Goal: Task Accomplishment & Management: Manage account settings

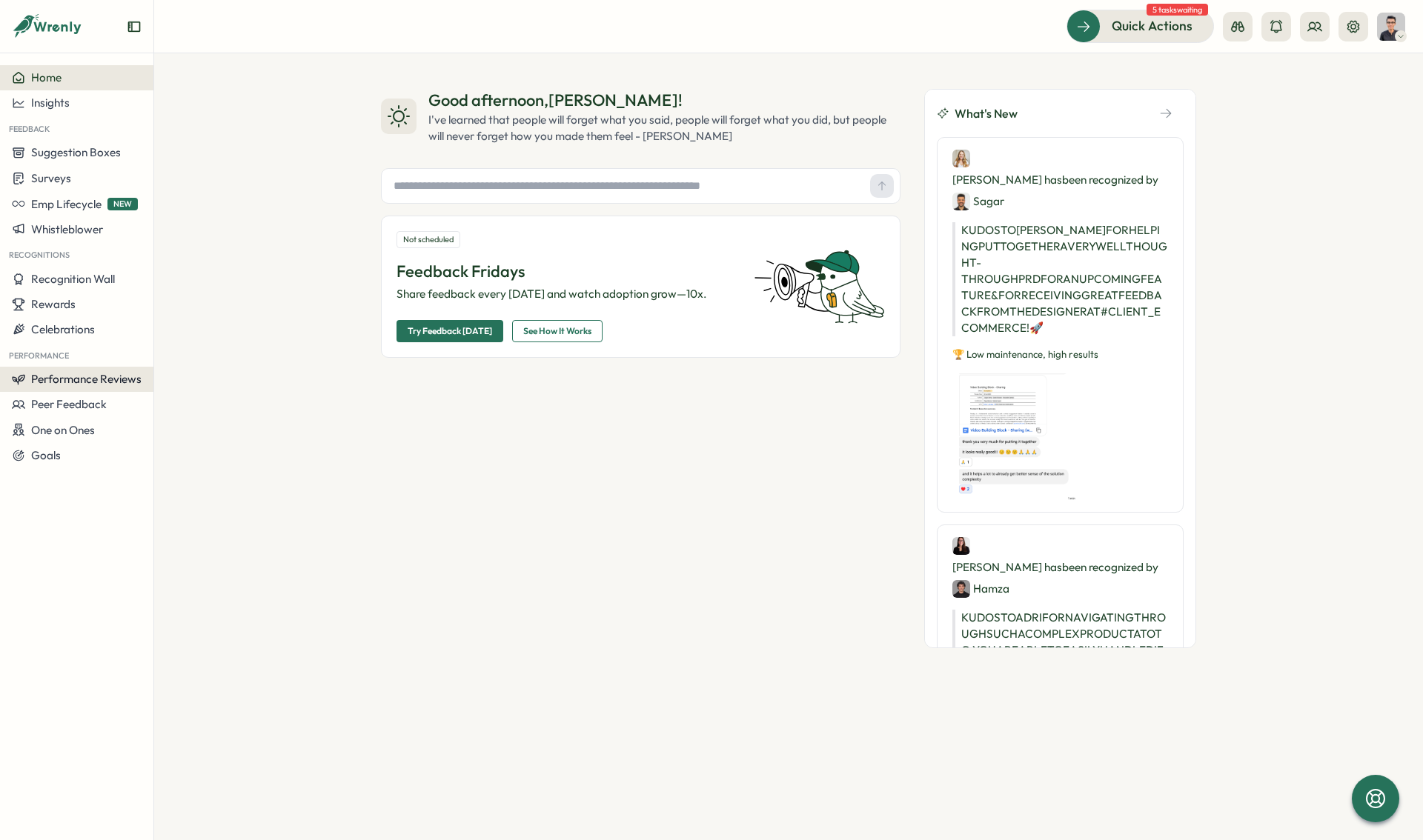
click at [87, 385] on span "Performance Reviews" at bounding box center [86, 379] width 110 height 14
click at [194, 362] on div "Reviews" at bounding box center [214, 351] width 127 height 28
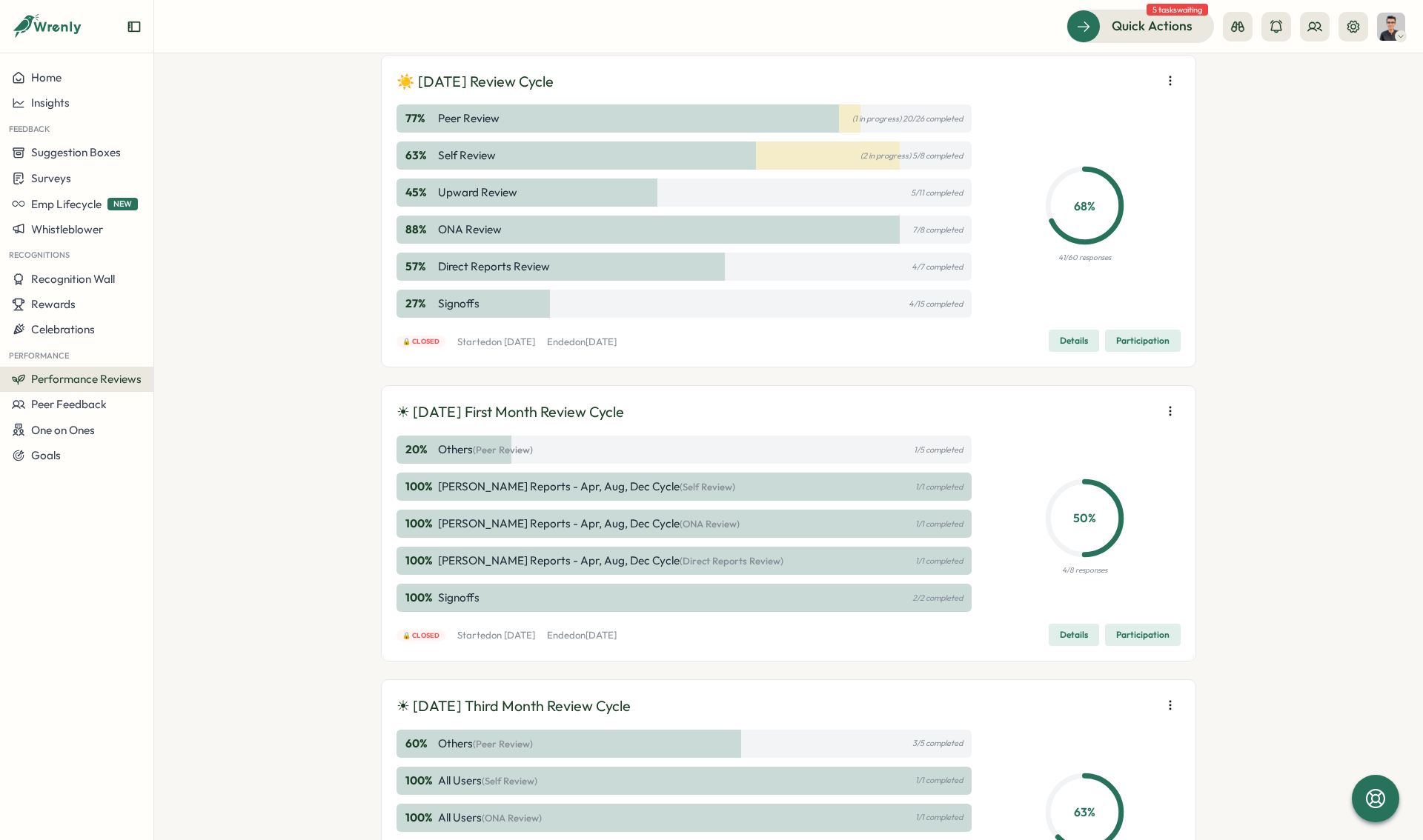
scroll to position [706, 0]
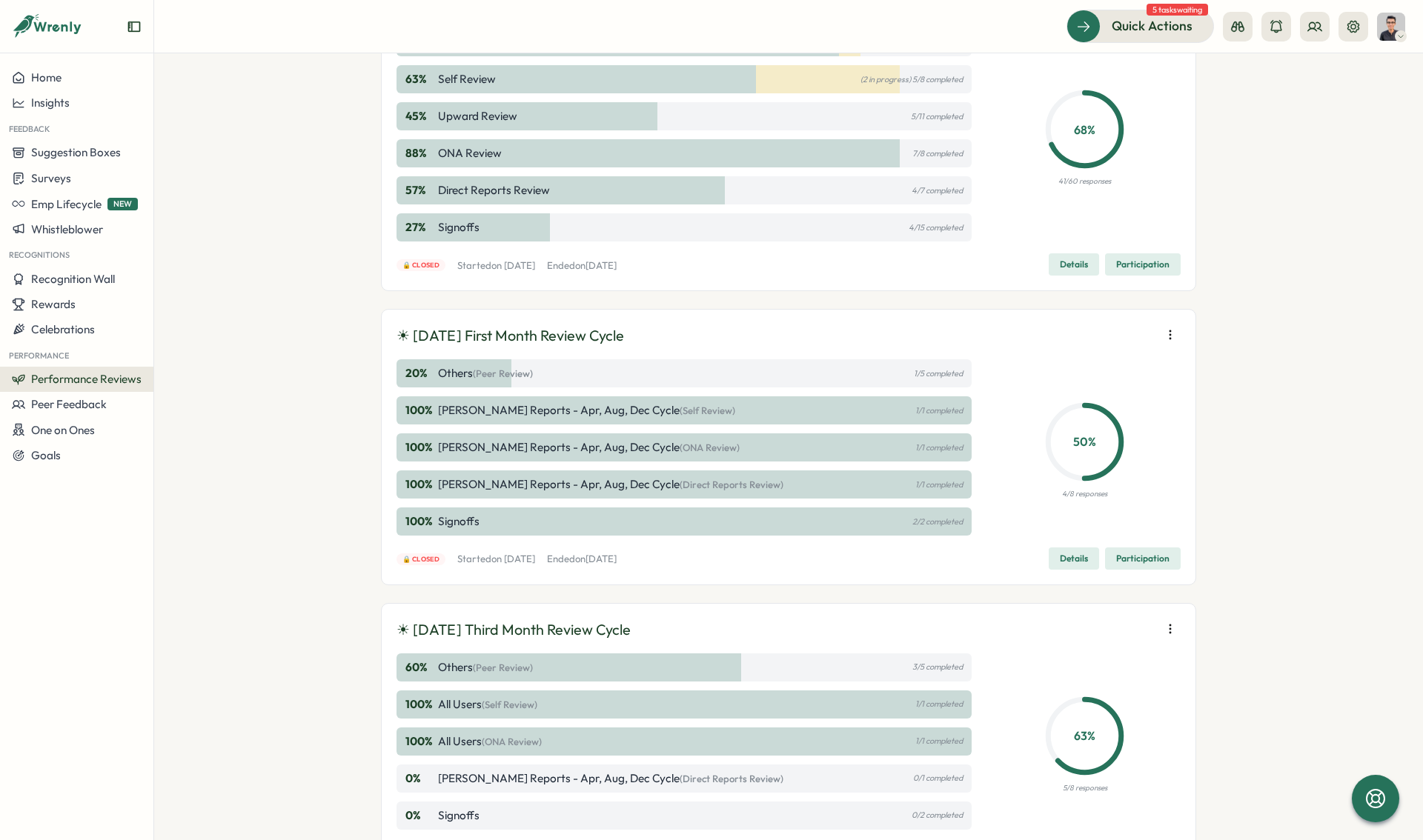
click at [512, 334] on p "☀ [DATE] First Month Review Cycle" at bounding box center [511, 336] width 228 height 23
click at [1090, 563] on button "Details" at bounding box center [1074, 559] width 51 height 22
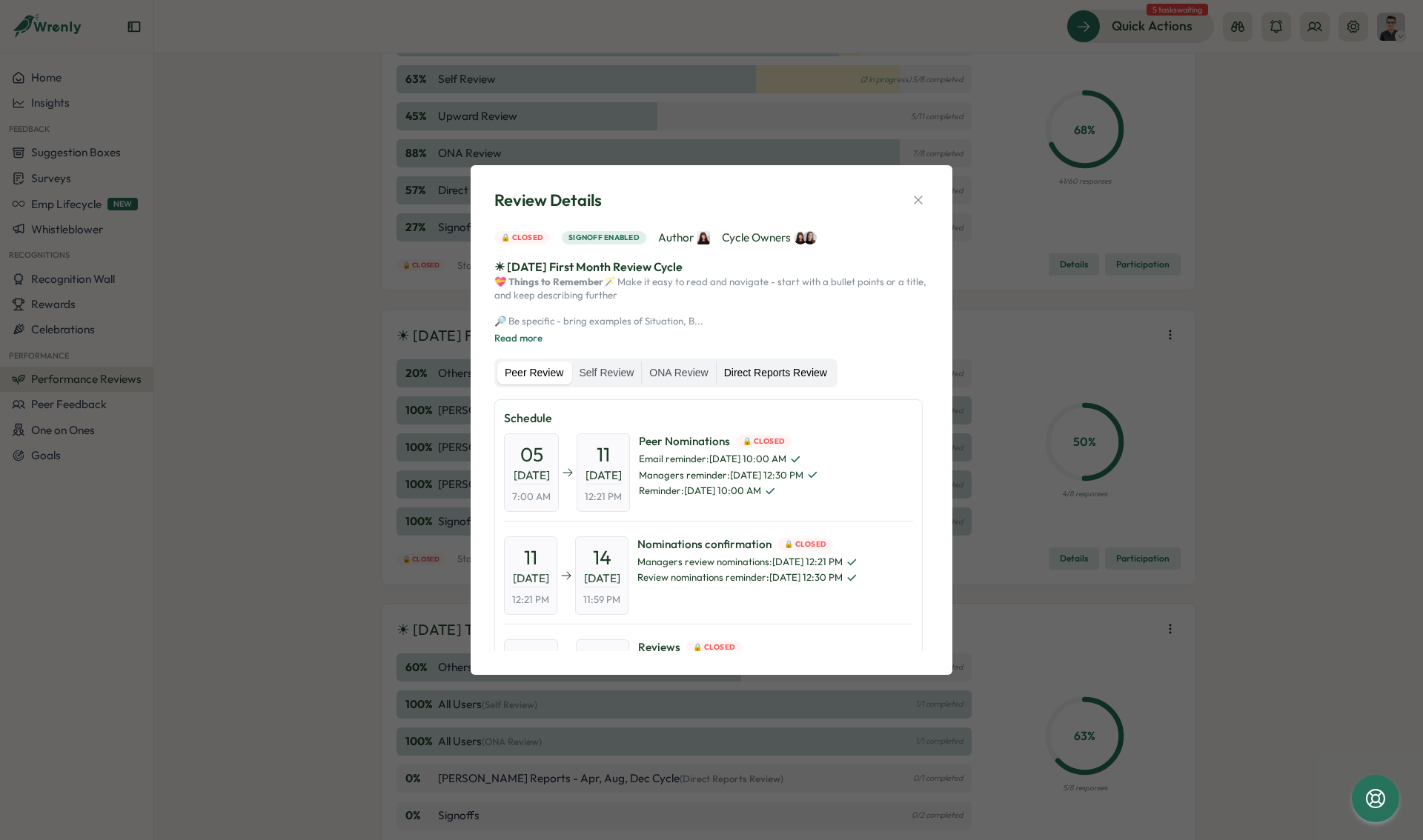
click at [790, 380] on label "Direct Reports Review" at bounding box center [776, 373] width 118 height 24
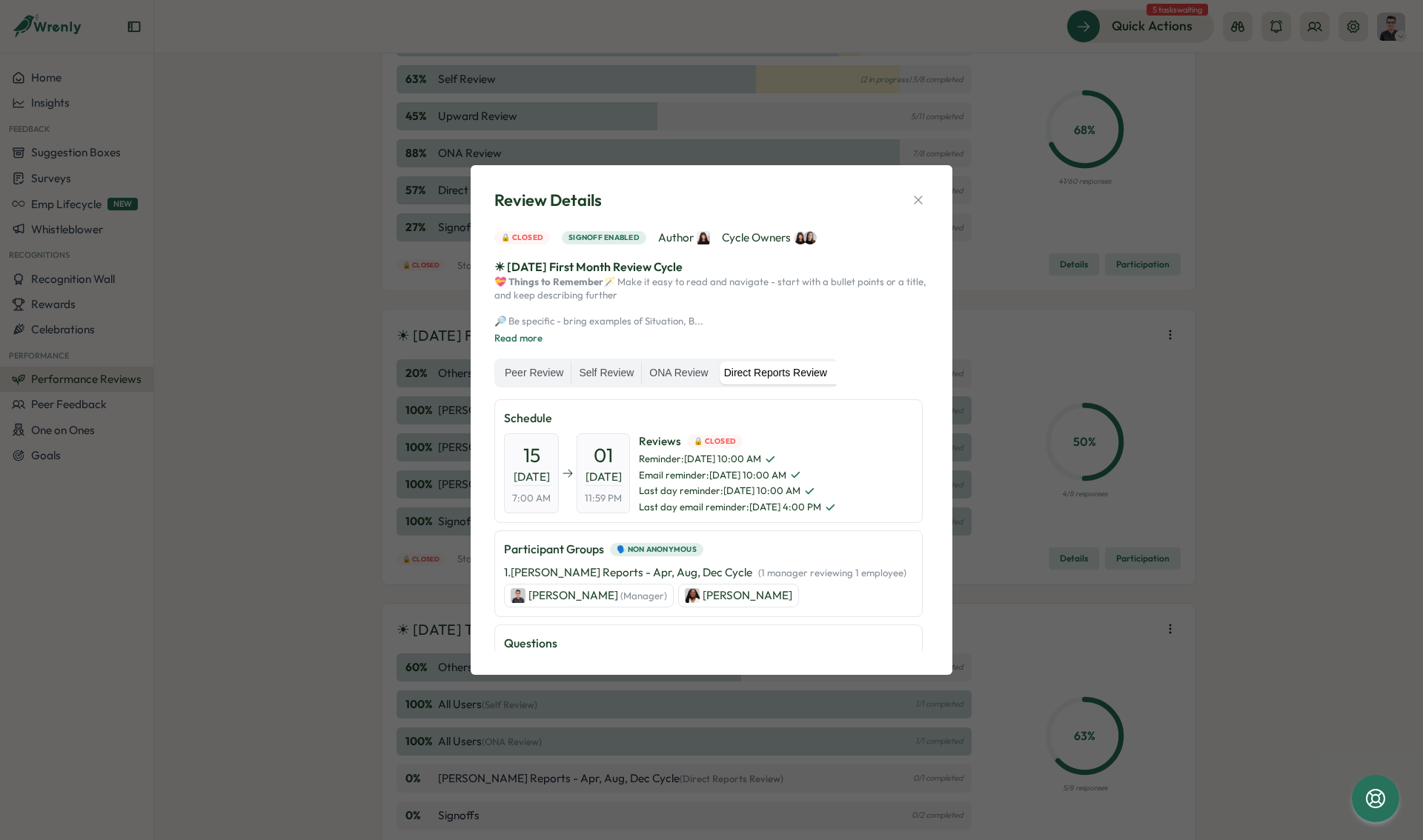
click at [703, 604] on p "[PERSON_NAME]" at bounding box center [747, 596] width 89 height 16
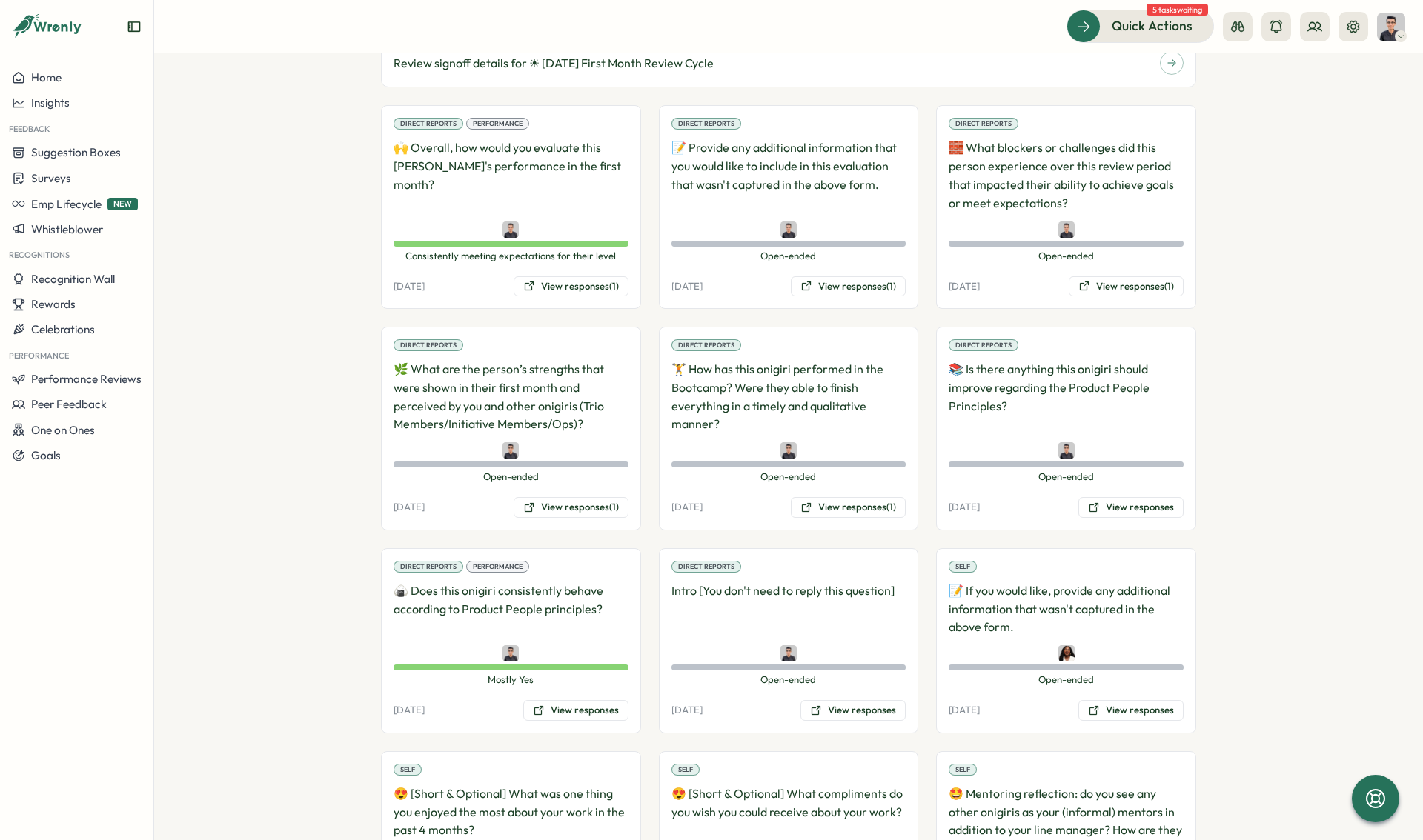
scroll to position [807, 0]
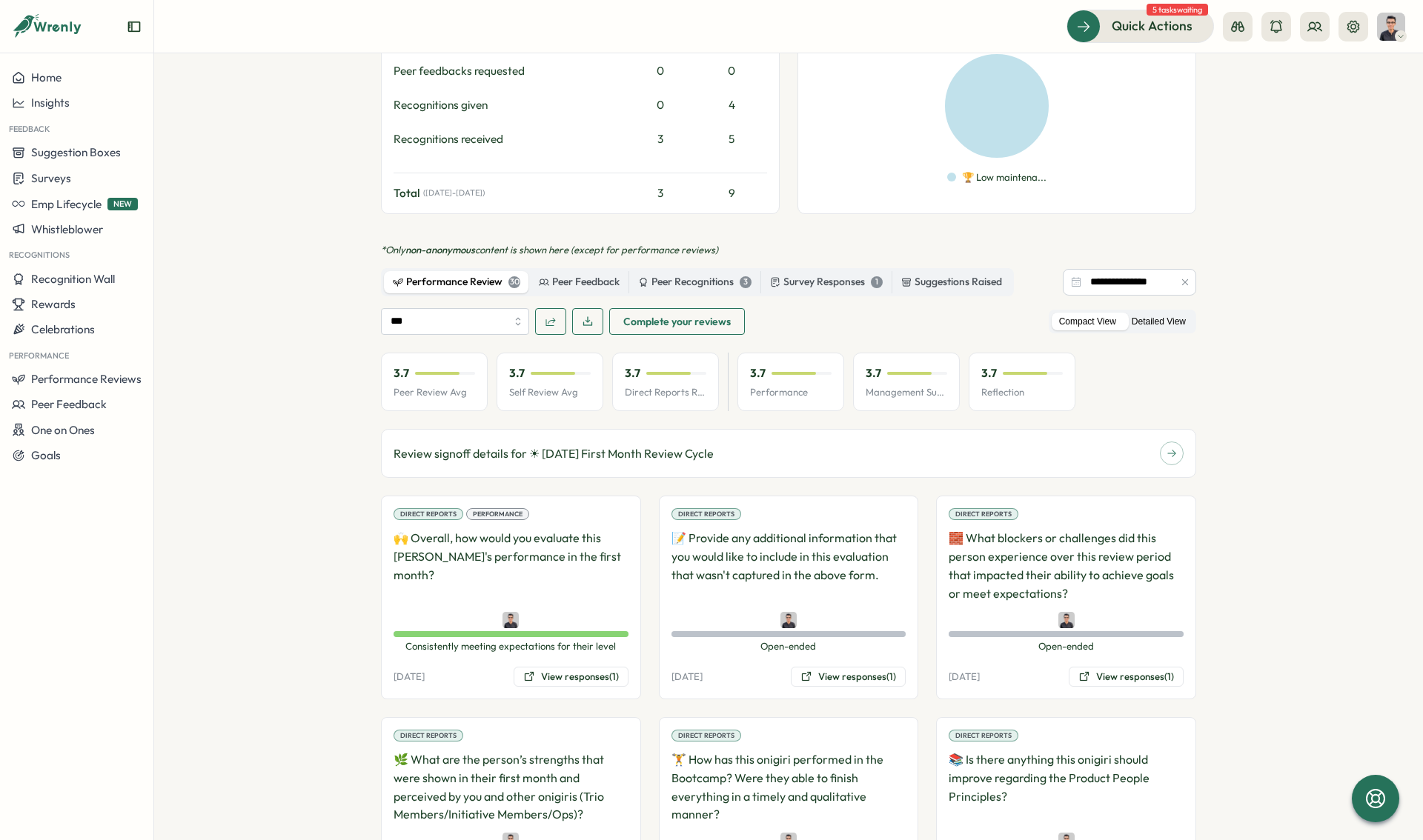
click at [1131, 312] on label "Detailed View" at bounding box center [1159, 321] width 69 height 19
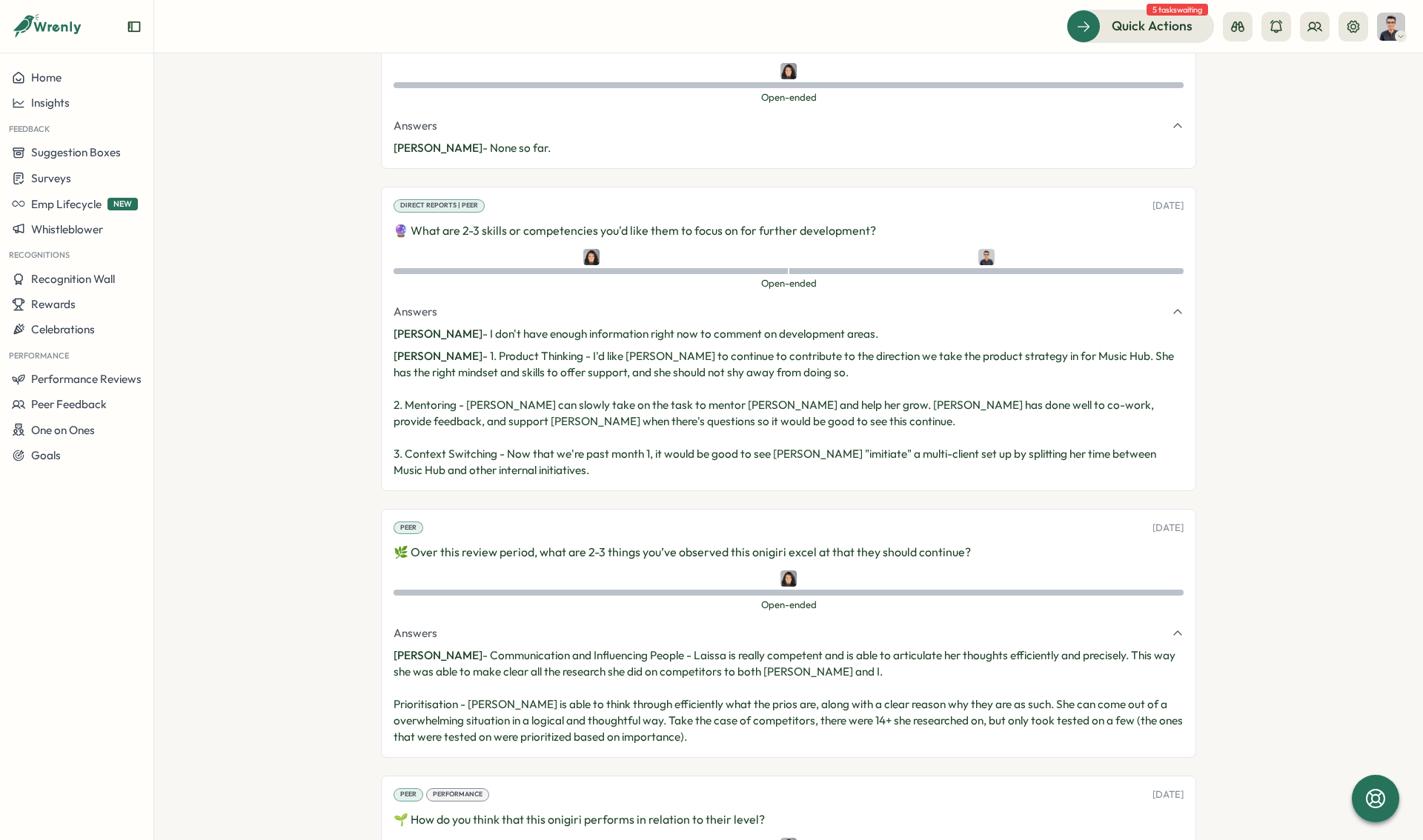
scroll to position [7256, 0]
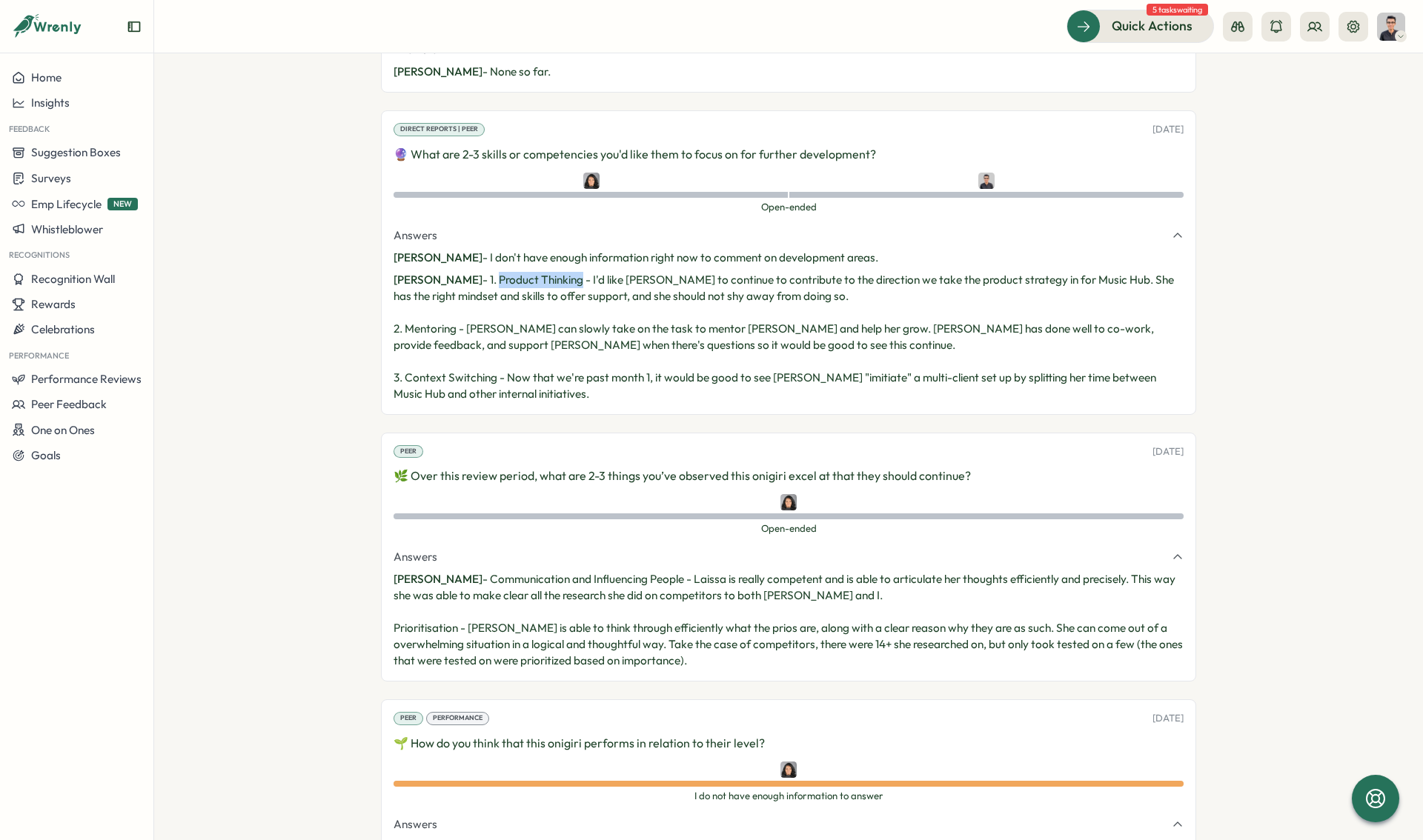
drag, startPoint x: 474, startPoint y: 261, endPoint x: 557, endPoint y: 259, distance: 83.0
click at [557, 272] on p "[PERSON_NAME] - 1. Product Thinking - I'd like [PERSON_NAME] to continue to con…" at bounding box center [788, 336] width 790 height 130
copy p "Product Thinking"
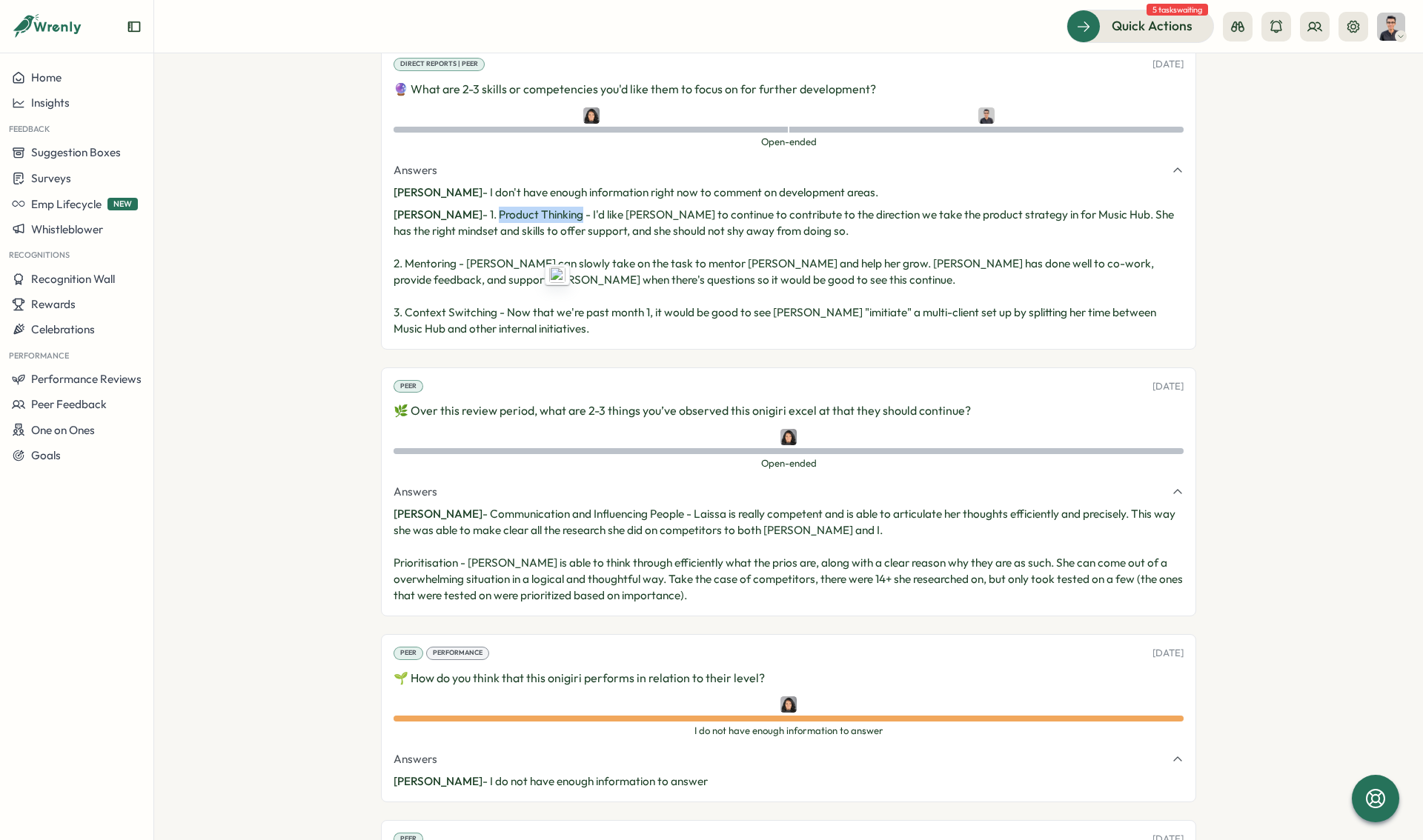
scroll to position [7368, 0]
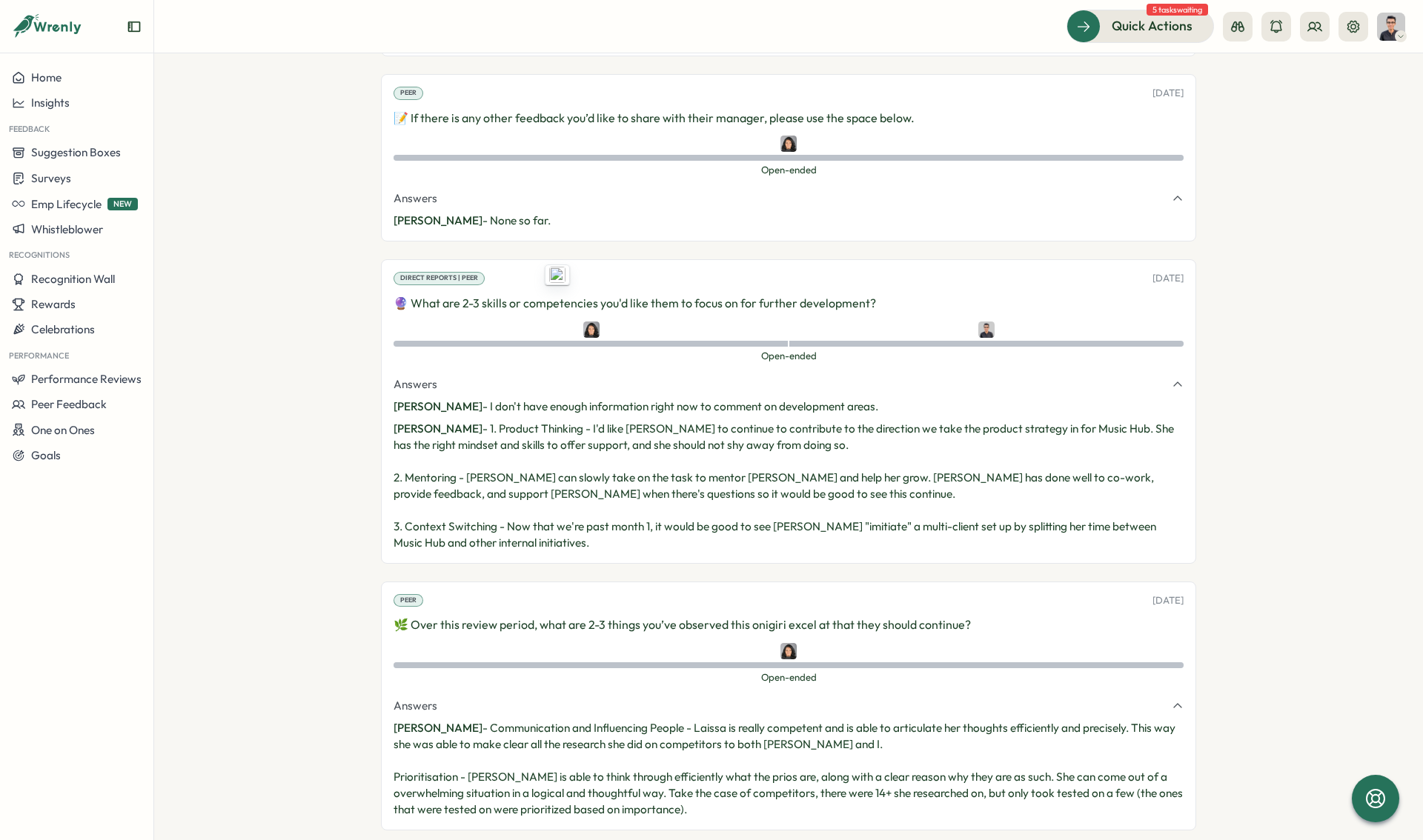
click at [432, 516] on p "[PERSON_NAME] - 1. Product Thinking - I'd like [PERSON_NAME] to continue to con…" at bounding box center [788, 486] width 790 height 130
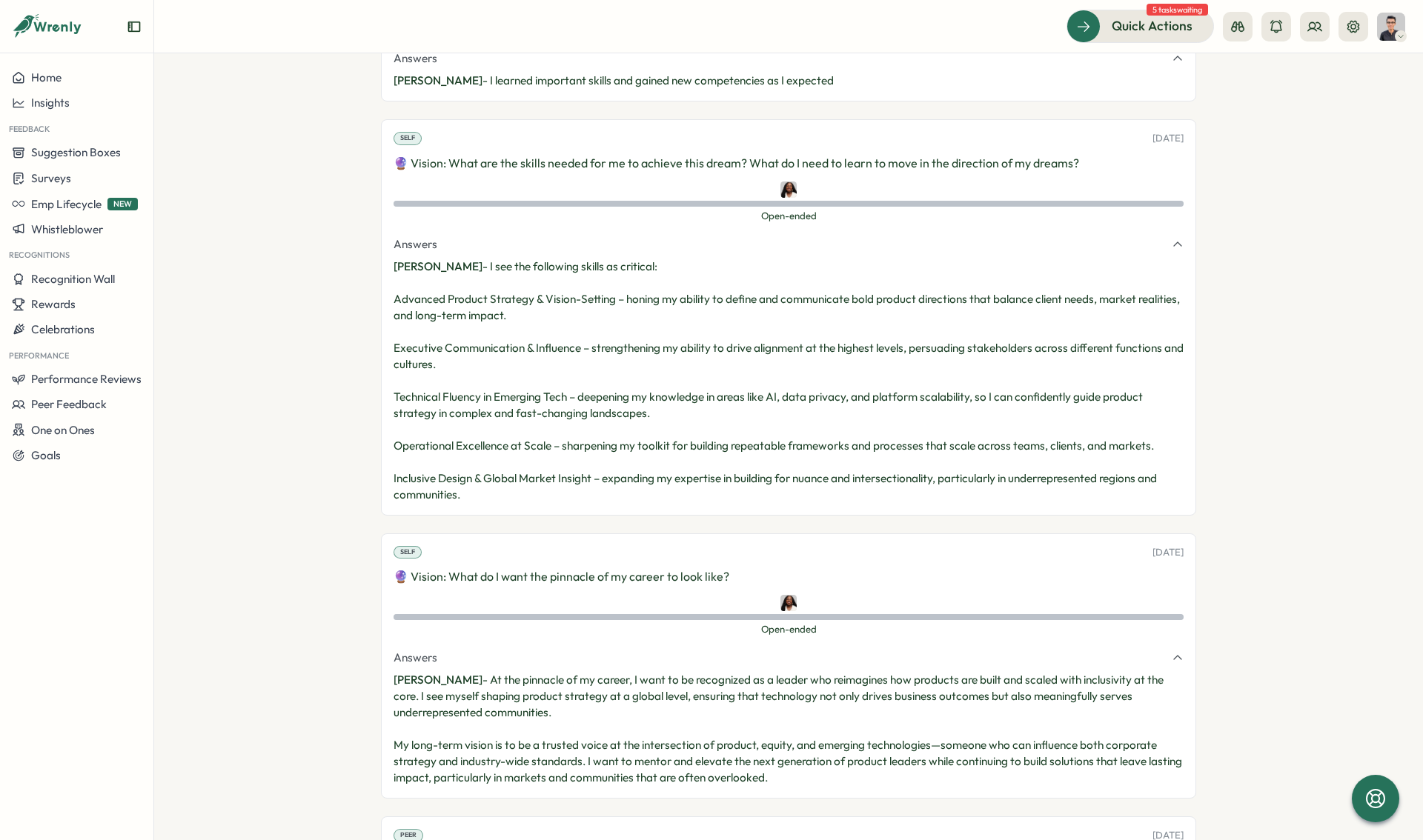
scroll to position [6355, 0]
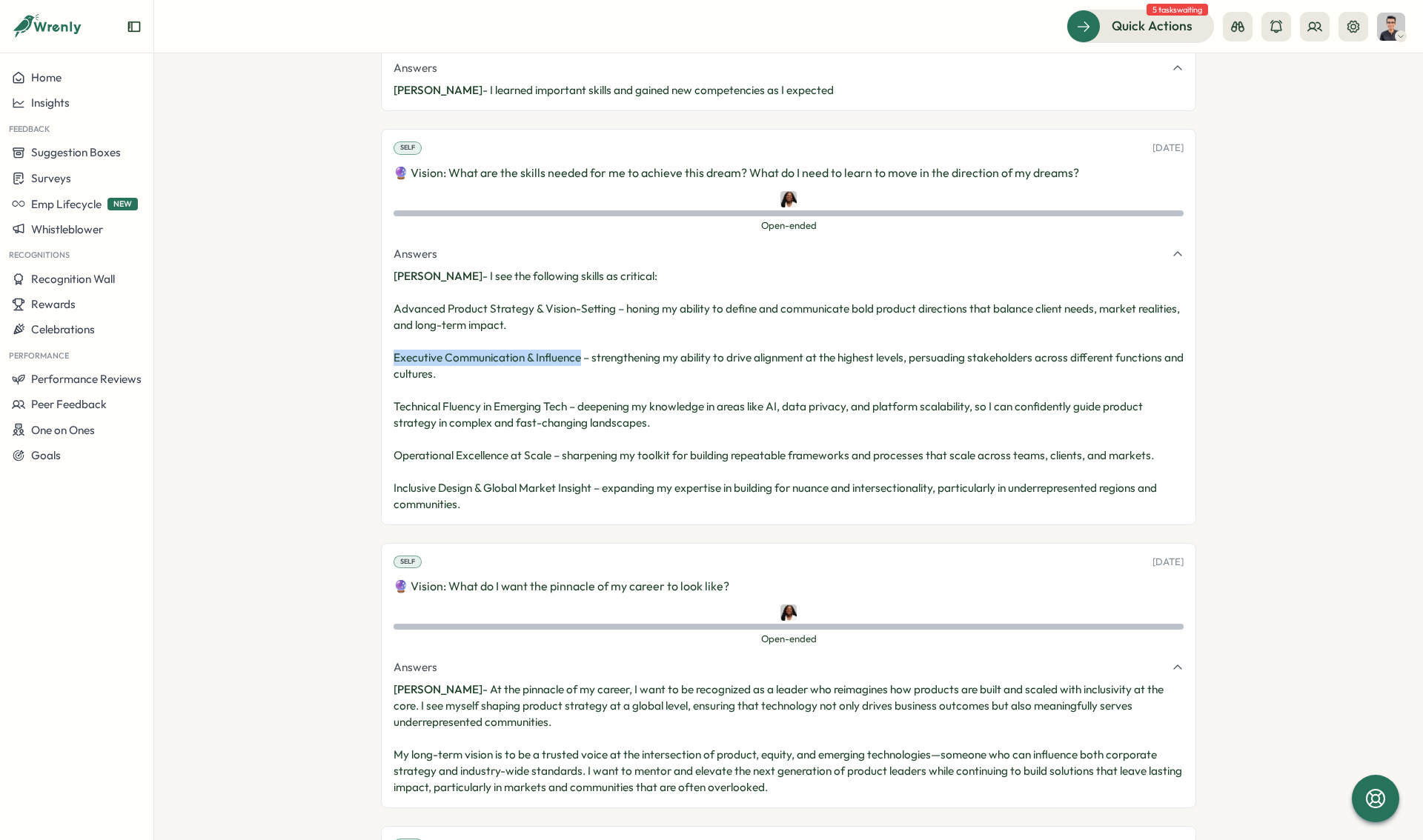
drag, startPoint x: 577, startPoint y: 342, endPoint x: 388, endPoint y: 344, distance: 189.0
click at [388, 344] on div "Self [DATE] 🔮 Vision: What are the skills needed for me to achieve this dream? …" at bounding box center [788, 327] width 815 height 396
copy p "Executive Communication & Influence"
click at [458, 317] on p "[PERSON_NAME] - I see the following skills as critical: Advanced Product Strate…" at bounding box center [788, 390] width 790 height 245
drag, startPoint x: 566, startPoint y: 388, endPoint x: 354, endPoint y: 384, distance: 212.0
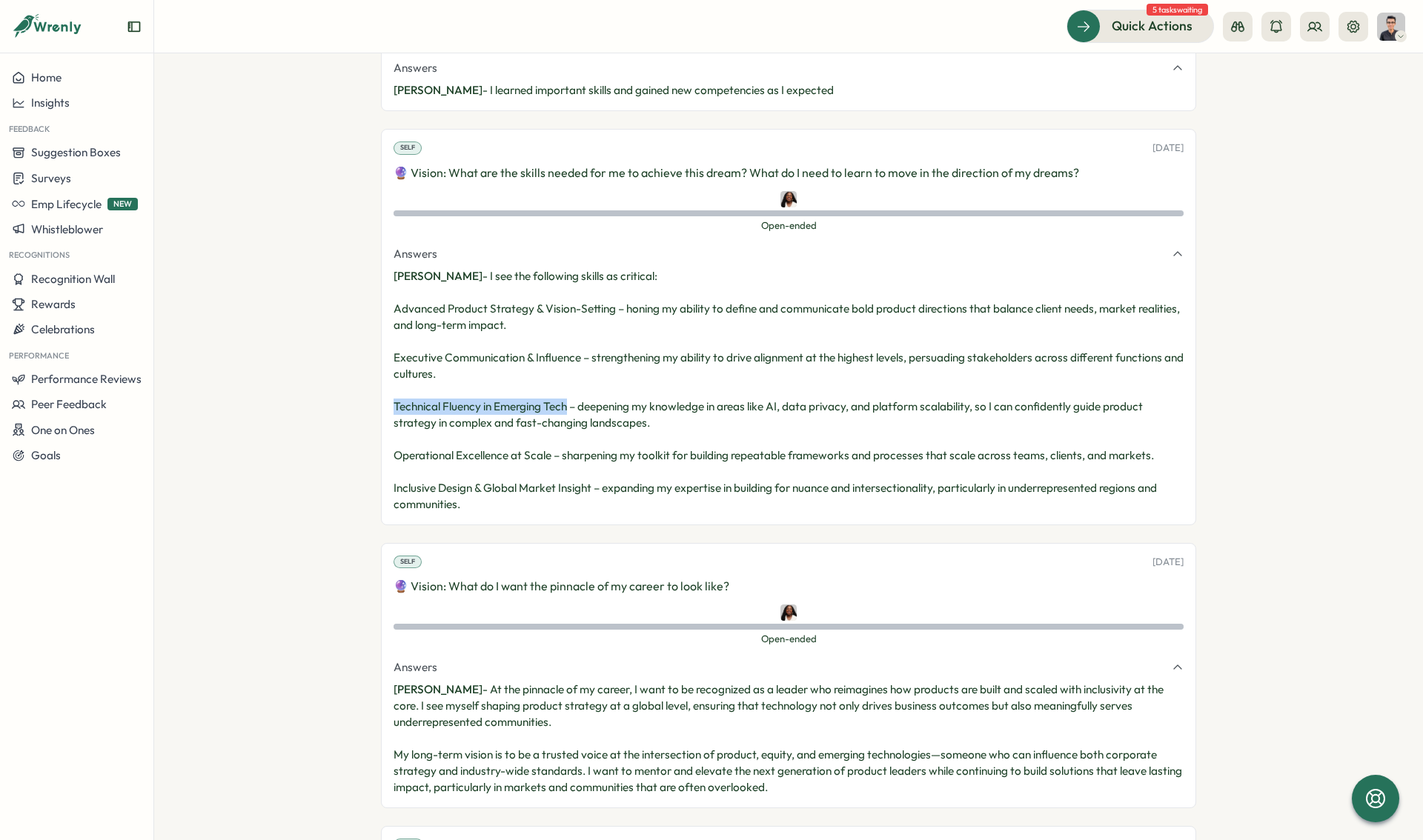
click at [354, 384] on section "**********" at bounding box center [788, 446] width 1269 height 786
copy p "Technical Fluency in Emerging Tech"
click at [514, 455] on p "[PERSON_NAME] - I see the following skills as critical: Advanced Product Strate…" at bounding box center [788, 390] width 790 height 245
drag, startPoint x: 549, startPoint y: 437, endPoint x: 386, endPoint y: 432, distance: 163.1
click at [386, 432] on div "Self [DATE] 🔮 Vision: What are the skills needed for me to achieve this dream? …" at bounding box center [788, 327] width 815 height 396
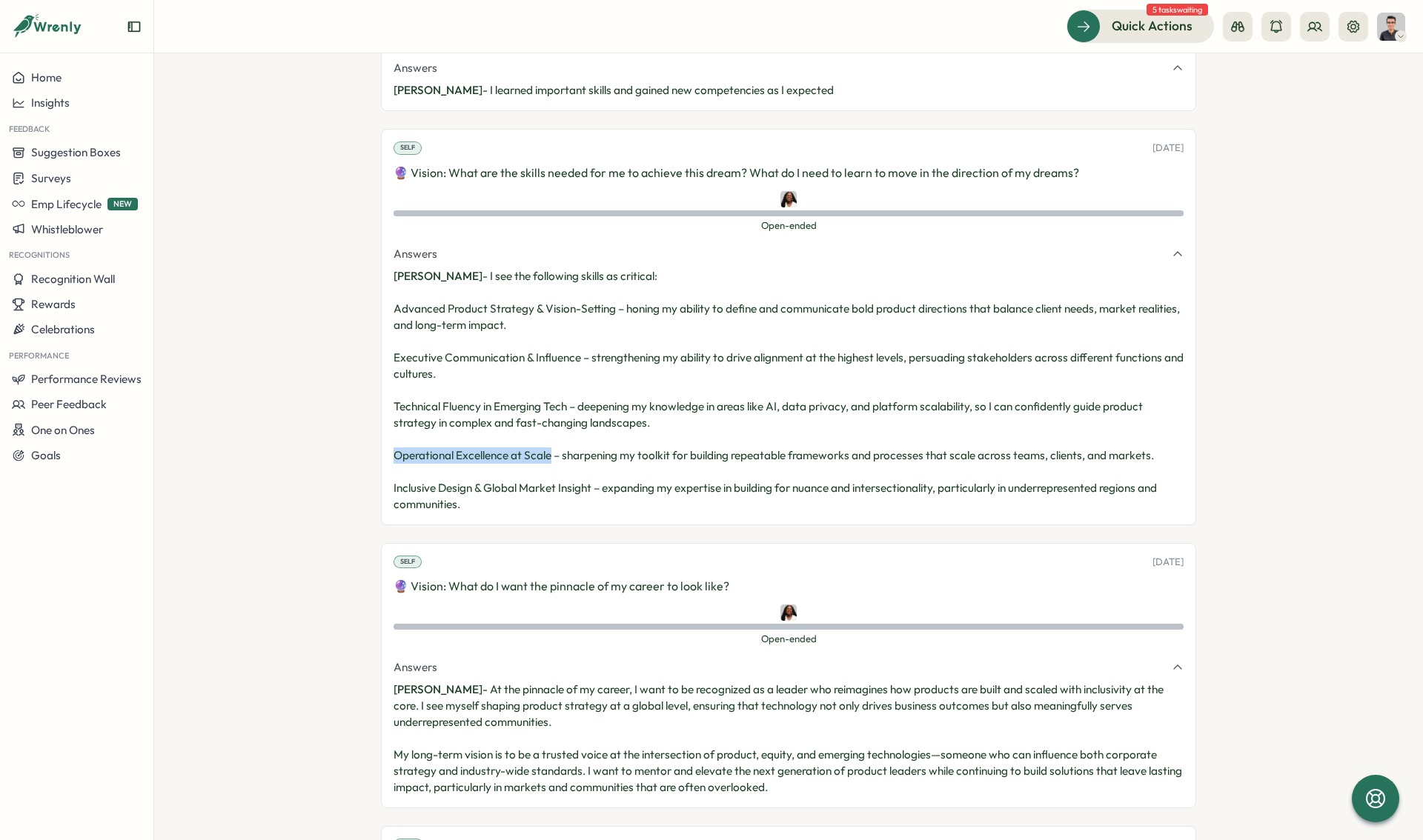
copy p "Operational Excellence at Scale"
click at [499, 507] on div "Self [DATE] 🔮 Vision: What are the skills needed for me to achieve this dream? …" at bounding box center [788, 327] width 815 height 396
drag, startPoint x: 589, startPoint y: 471, endPoint x: 377, endPoint y: 475, distance: 212.0
click at [381, 475] on div "Self [DATE] 🔮 Vision: What are the skills needed for me to achieve this dream? …" at bounding box center [788, 327] width 815 height 396
copy p "Inclusive Design & Global Market Insight"
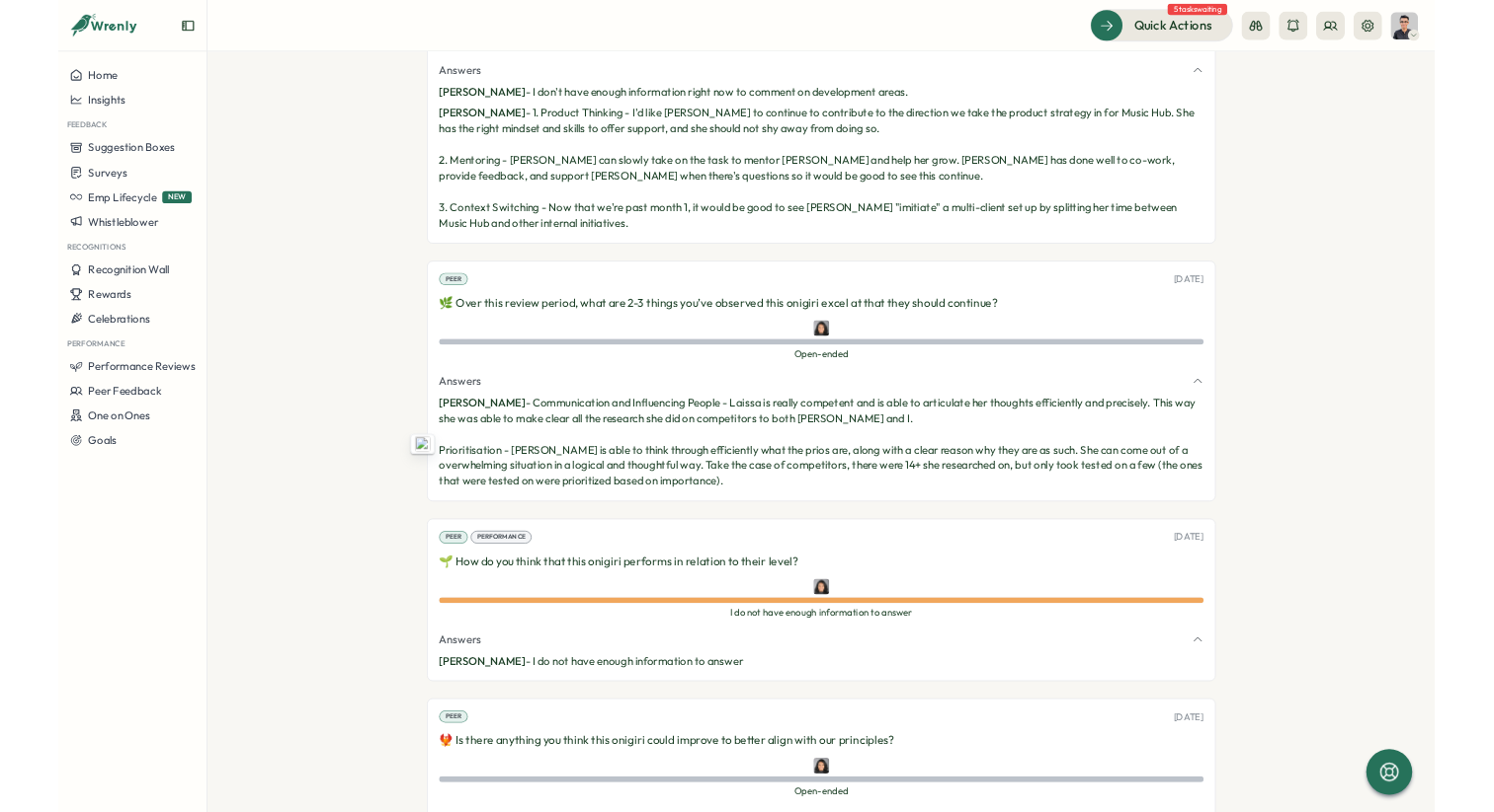
scroll to position [9679, 0]
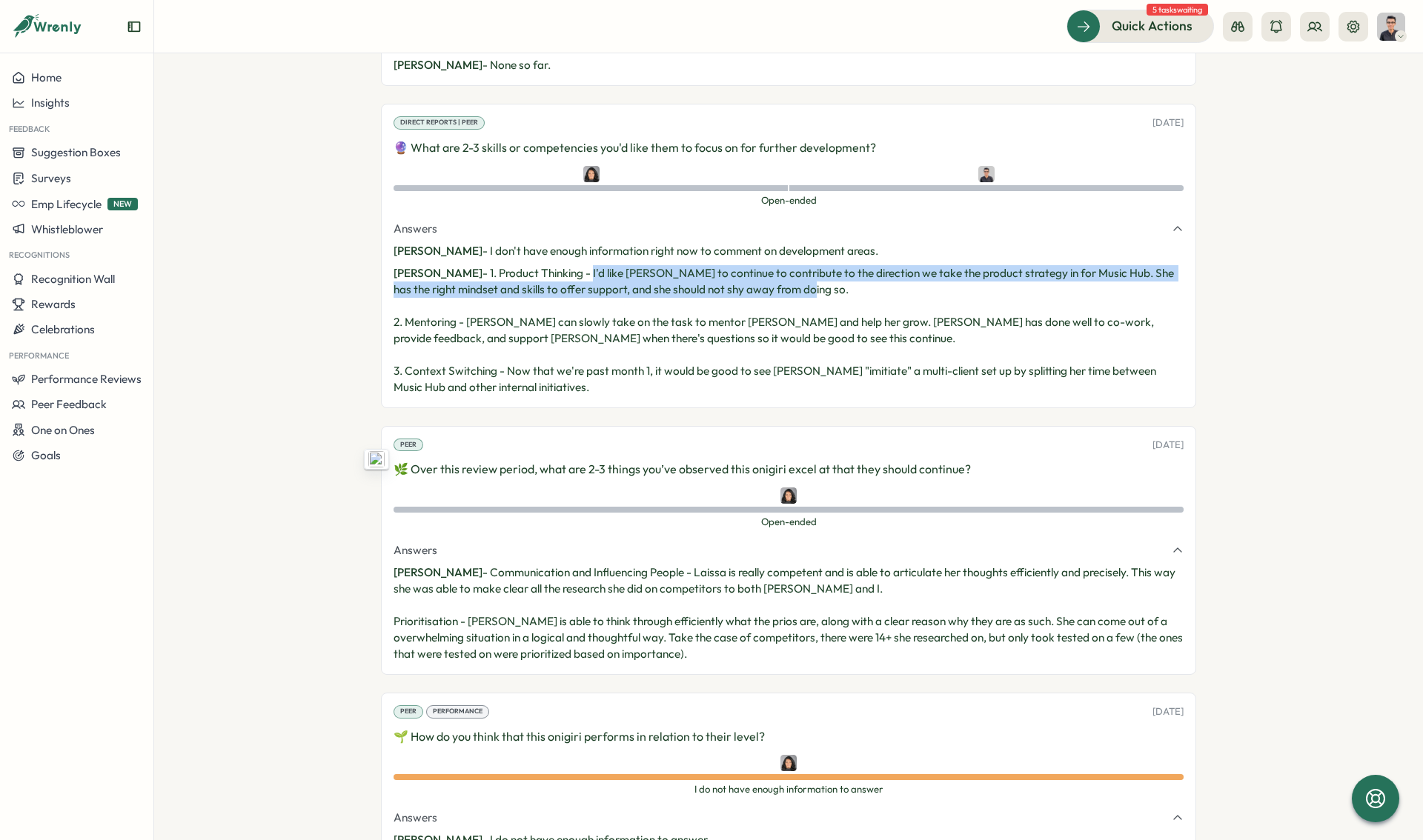
drag, startPoint x: 570, startPoint y: 254, endPoint x: 788, endPoint y: 266, distance: 218.3
click at [788, 266] on p "[PERSON_NAME] - 1. Product Thinking - I'd like [PERSON_NAME] to continue to con…" at bounding box center [788, 330] width 790 height 130
